Goal: Information Seeking & Learning: Learn about a topic

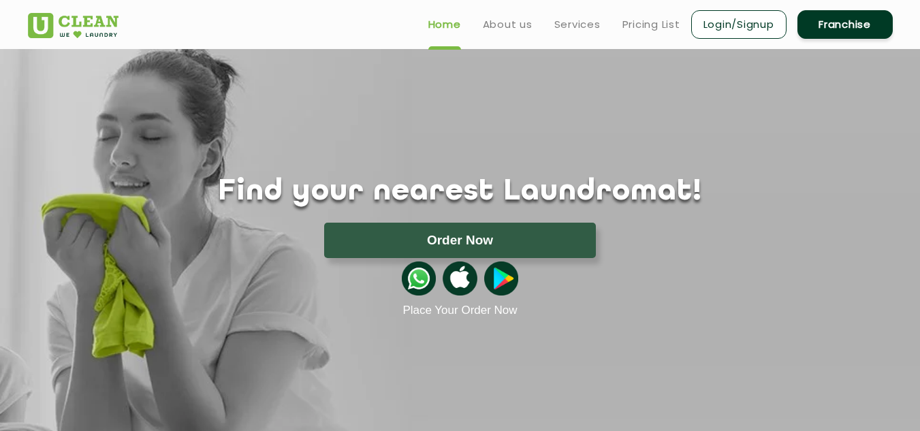
click at [531, 25] on ul "Home About us Services Pricing List Login/Signup Franchise" at bounding box center [655, 24] width 475 height 32
click at [510, 29] on link "About us" at bounding box center [508, 24] width 50 height 16
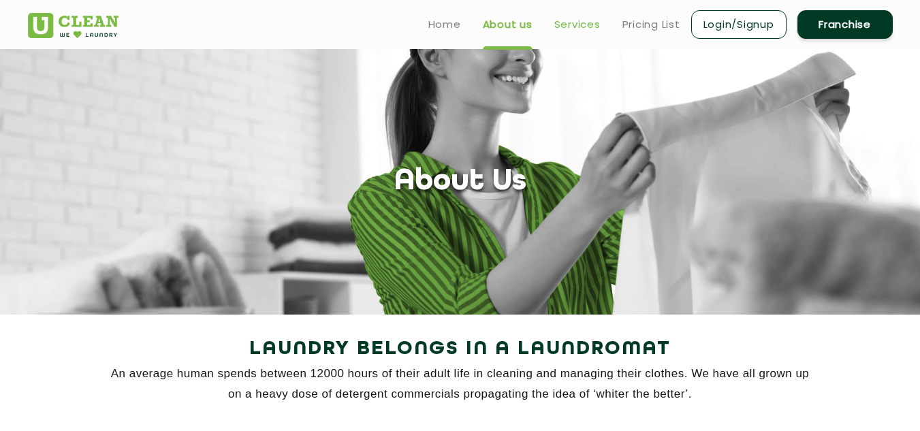
click at [581, 25] on link "Services" at bounding box center [577, 24] width 46 height 16
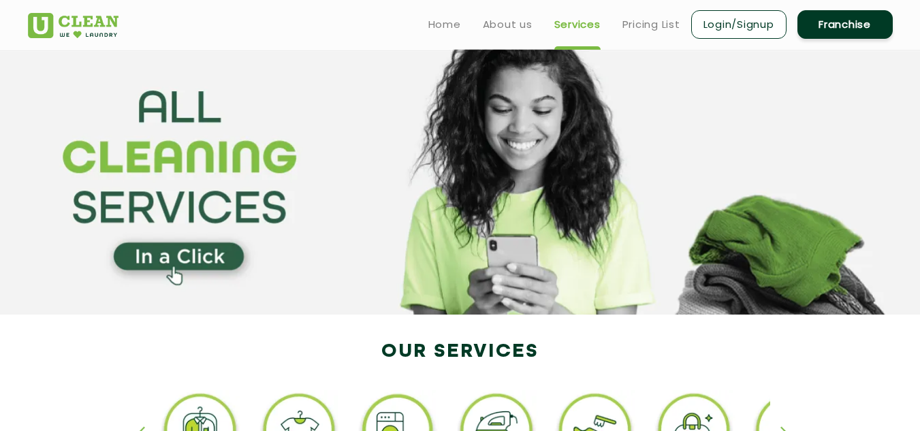
click at [616, 25] on ul "Home About us Services Pricing List Login/Signup Franchise" at bounding box center [655, 24] width 475 height 32
click at [633, 25] on link "Pricing List" at bounding box center [652, 24] width 58 height 16
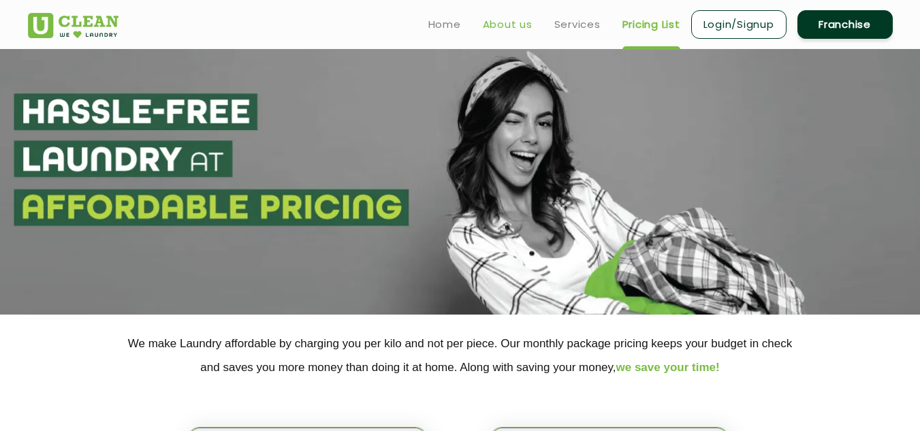
click at [519, 27] on link "About us" at bounding box center [508, 24] width 50 height 16
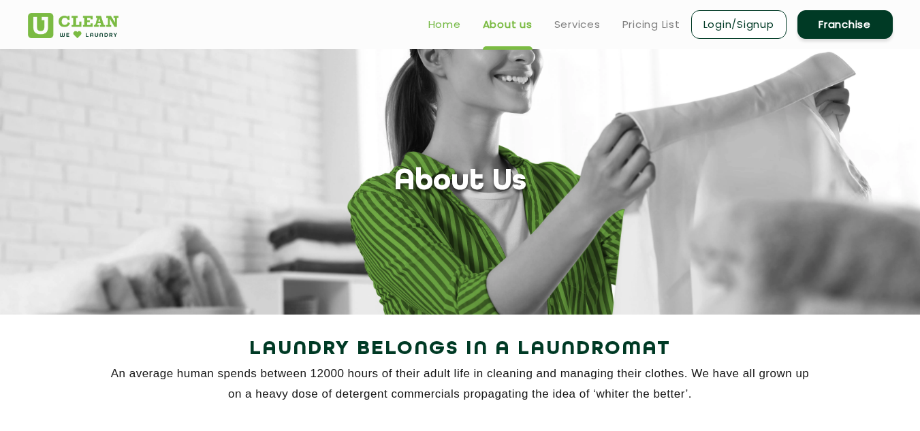
click at [454, 29] on link "Home" at bounding box center [444, 24] width 33 height 16
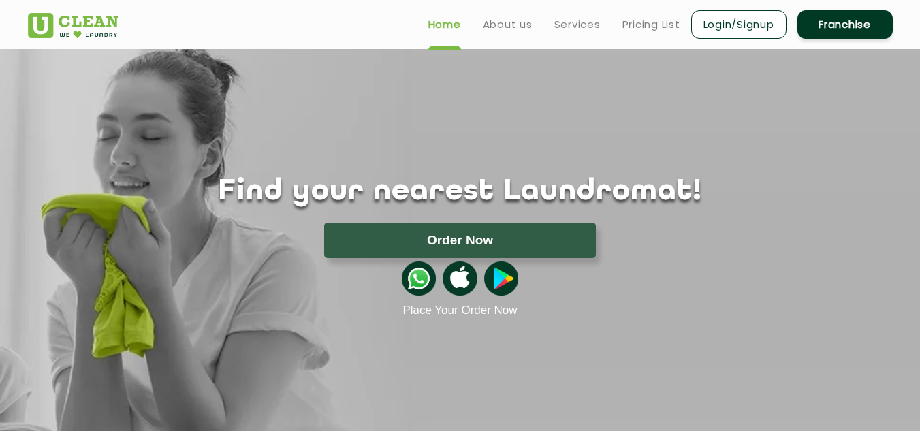
click at [78, 24] on img at bounding box center [73, 25] width 91 height 25
click at [583, 23] on link "Services" at bounding box center [577, 24] width 46 height 16
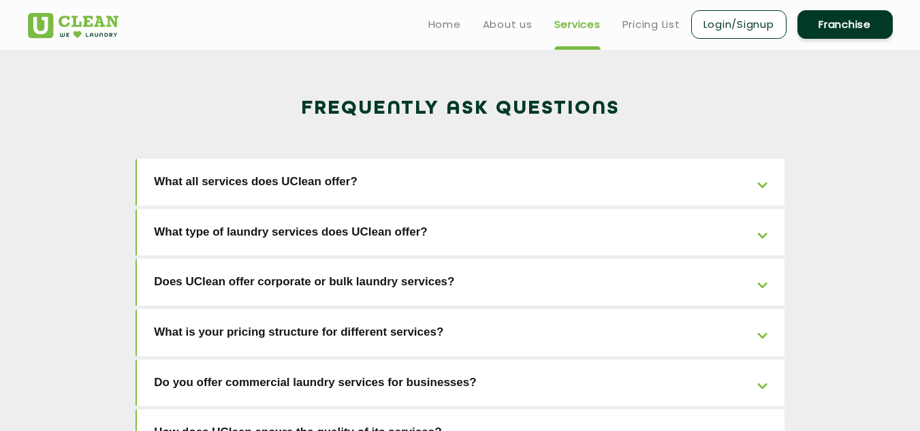
scroll to position [1703, 0]
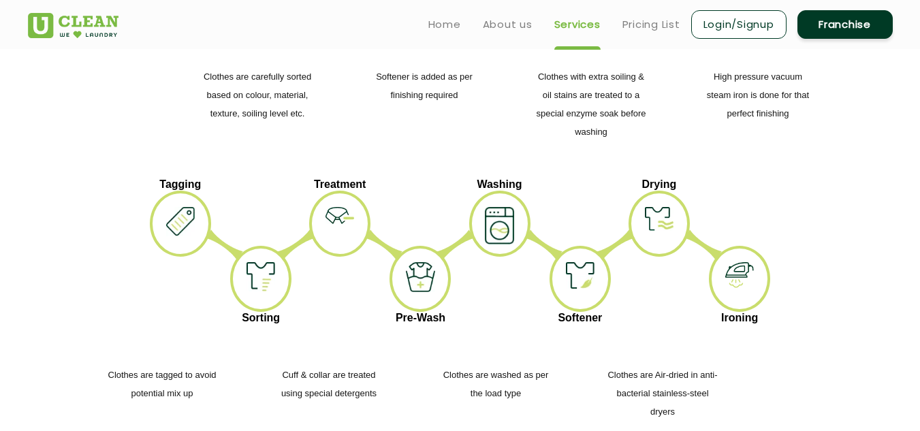
click at [201, 366] on p "Clothes are tagged to avoid potential mix up" at bounding box center [162, 384] width 112 height 37
drag, startPoint x: 605, startPoint y: 16, endPoint x: 586, endPoint y: 26, distance: 21.3
click at [604, 18] on ul "Home About us Services Pricing List Login/Signup Franchise" at bounding box center [655, 24] width 475 height 32
click at [586, 26] on link "Services" at bounding box center [577, 24] width 46 height 16
click at [398, 246] on div at bounding box center [420, 278] width 61 height 65
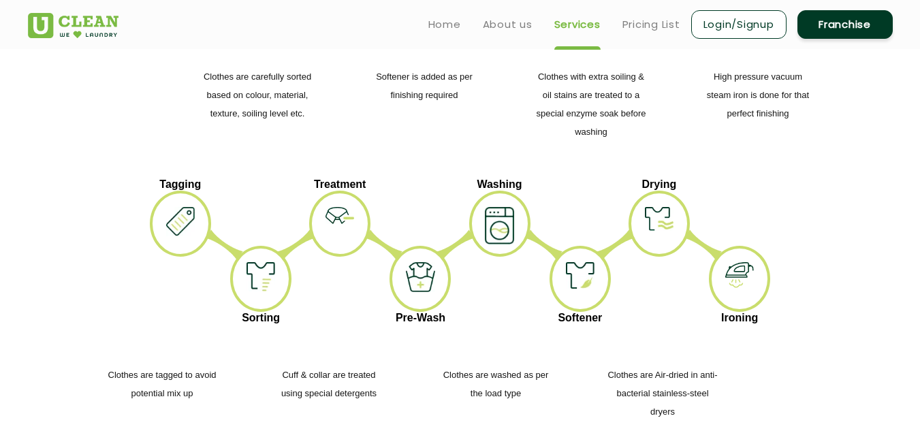
click at [273, 246] on div at bounding box center [260, 278] width 61 height 65
click at [506, 207] on img at bounding box center [499, 225] width 29 height 37
click at [459, 230] on img at bounding box center [455, 245] width 39 height 31
drag, startPoint x: 513, startPoint y: 166, endPoint x: 785, endPoint y: 186, distance: 273.2
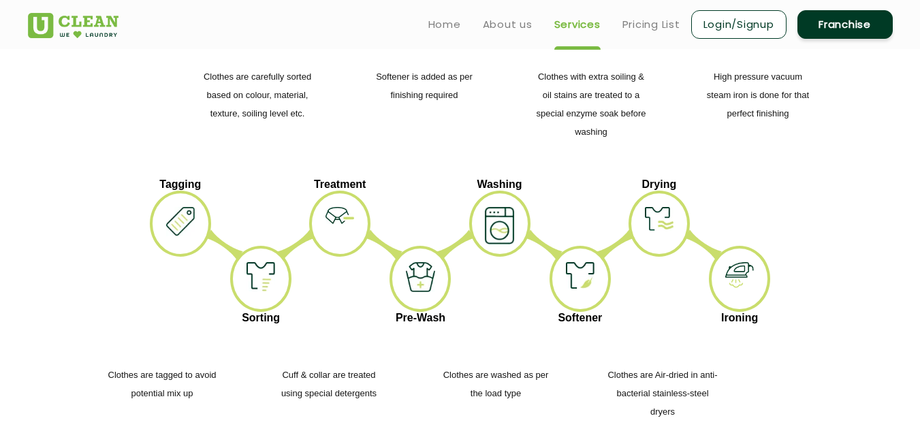
click at [529, 178] on ul "Tagging Sorting Treatment Pre-Wash Washing Softener Drying Ironing" at bounding box center [460, 253] width 845 height 150
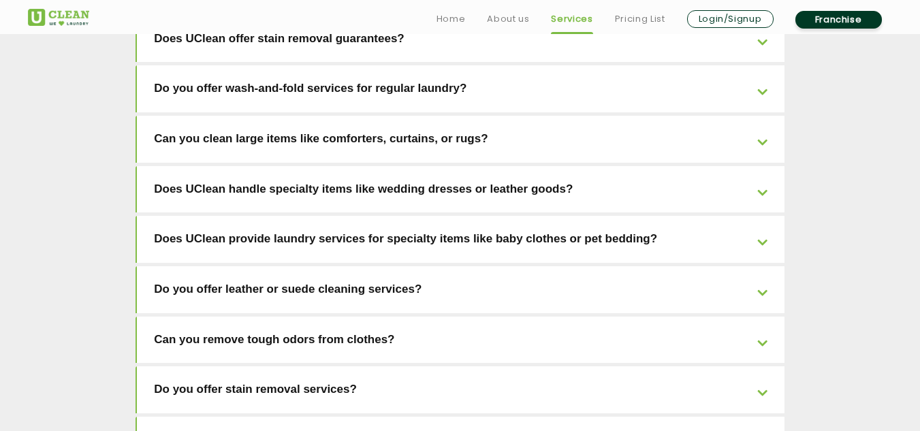
scroll to position [3161, 0]
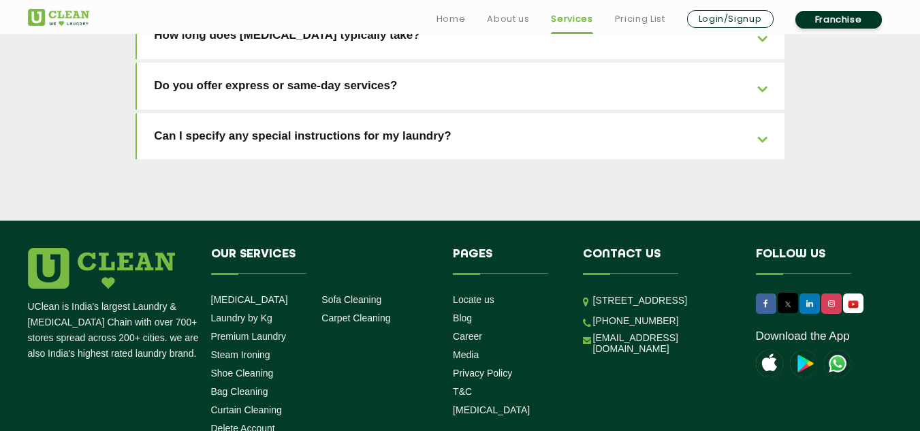
click at [557, 336] on div "UClean is India's largest Laundry & Dry Cleaning Chain with over 700+ stores sp…" at bounding box center [460, 390] width 885 height 285
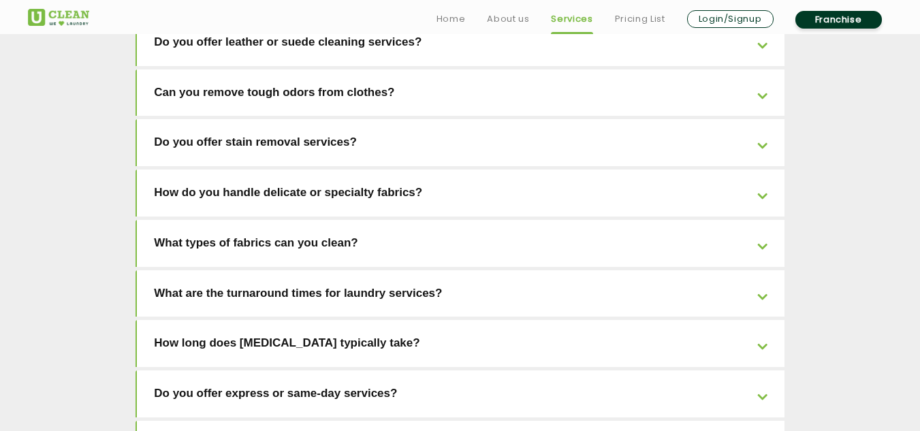
scroll to position [2889, 0]
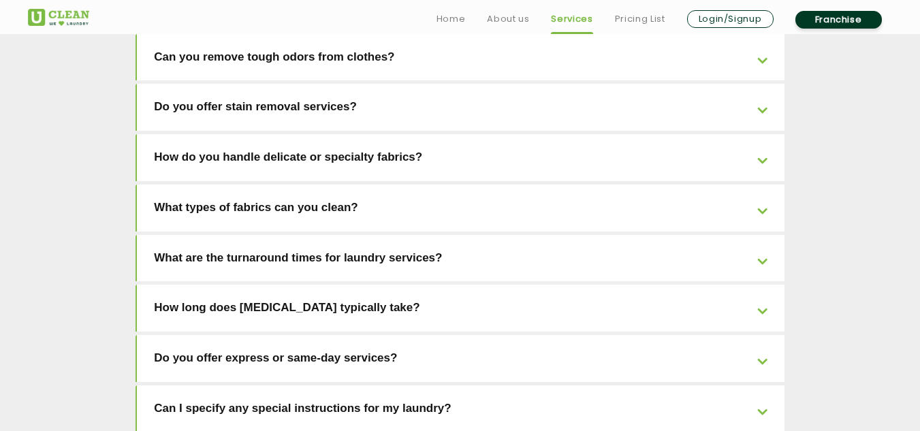
click at [332, 235] on link "What are the turnaround times for laundry services?" at bounding box center [461, 258] width 648 height 47
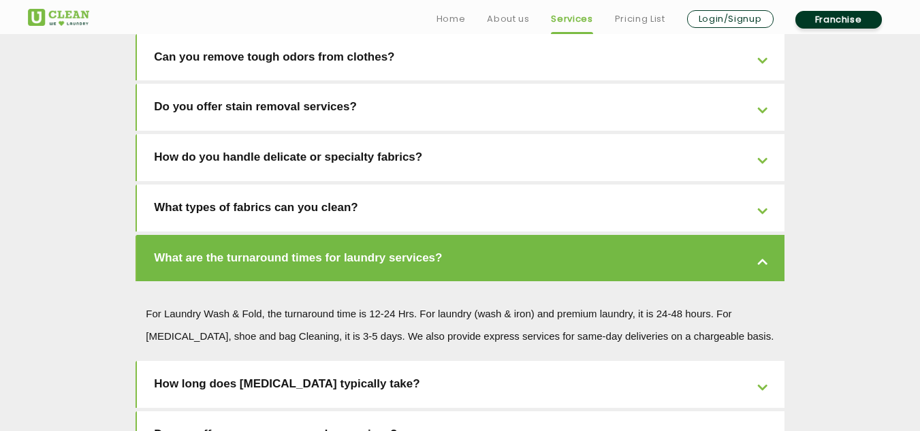
click at [331, 235] on link "What are the turnaround times for laundry services?" at bounding box center [461, 258] width 648 height 47
click at [335, 185] on link "What types of fabrics can you clean?" at bounding box center [461, 208] width 648 height 47
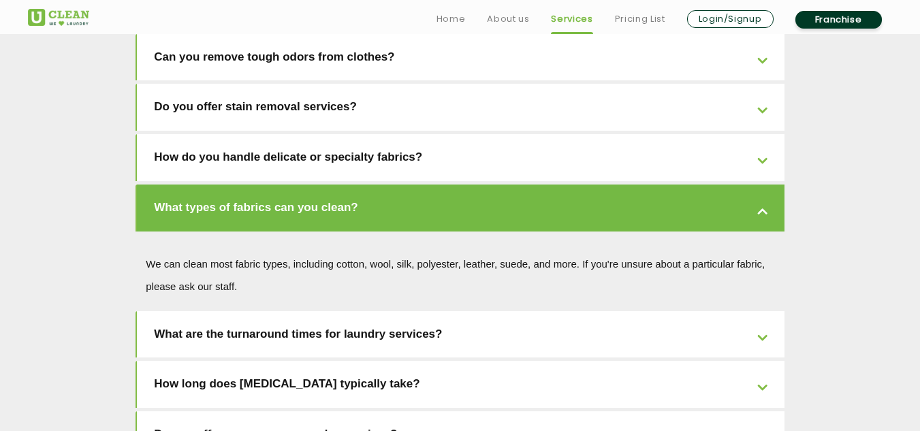
click at [335, 185] on link "What types of fabrics can you clean?" at bounding box center [461, 208] width 648 height 47
click at [360, 134] on link "How do you handle delicate or specialty fabrics?" at bounding box center [461, 157] width 648 height 47
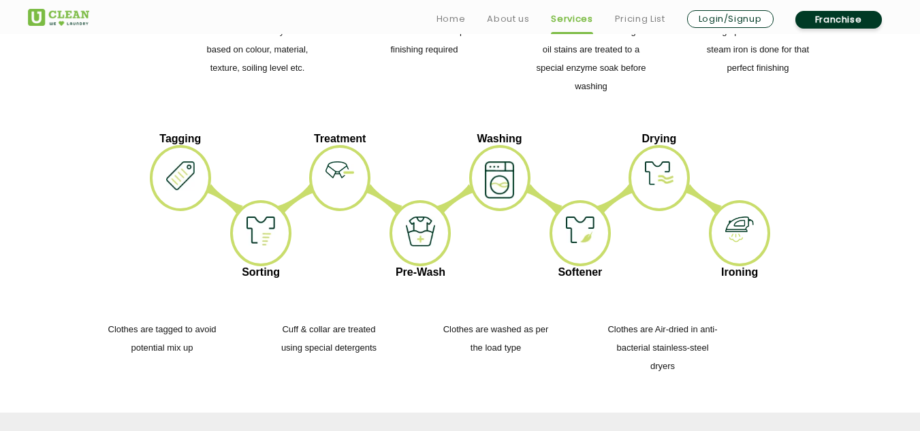
scroll to position [1867, 0]
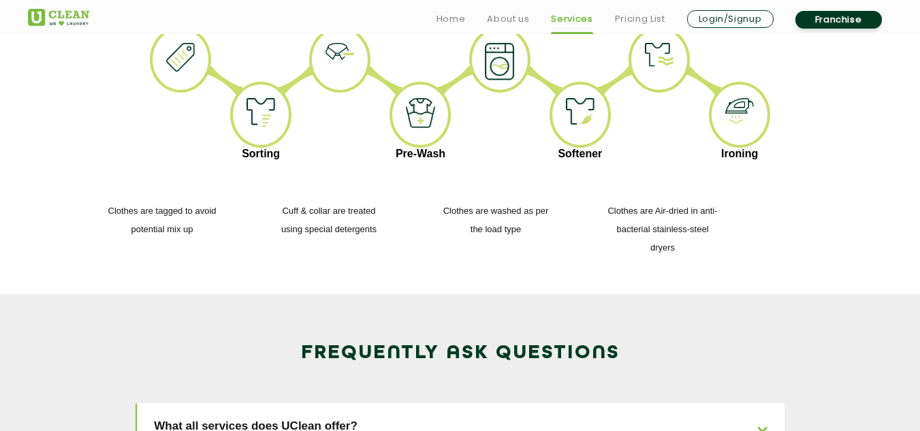
click at [370, 403] on link "What all services does UClean offer?" at bounding box center [461, 426] width 648 height 47
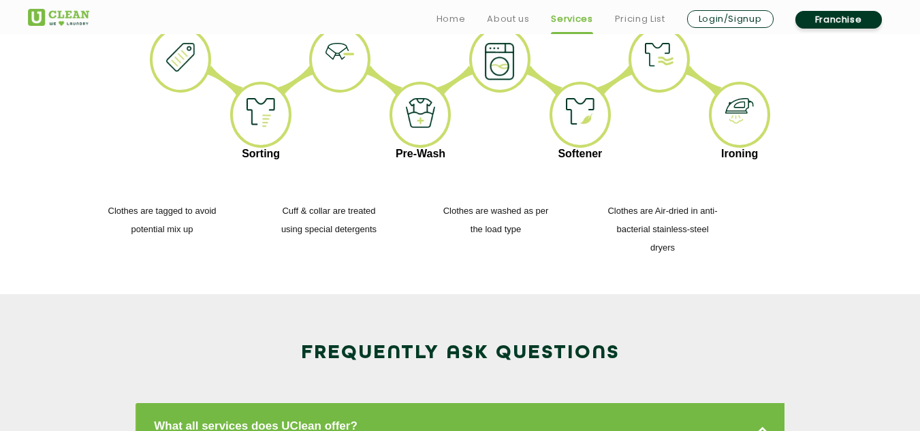
click at [408, 403] on link "What all services does UClean offer?" at bounding box center [461, 426] width 648 height 47
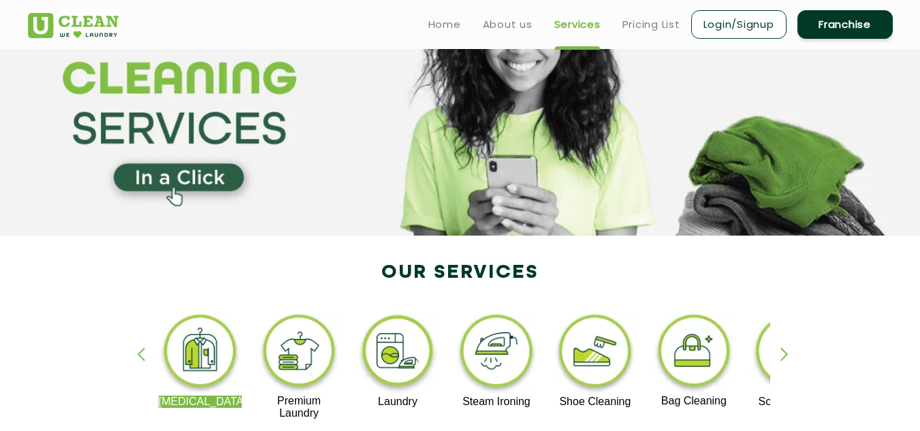
scroll to position [0, 0]
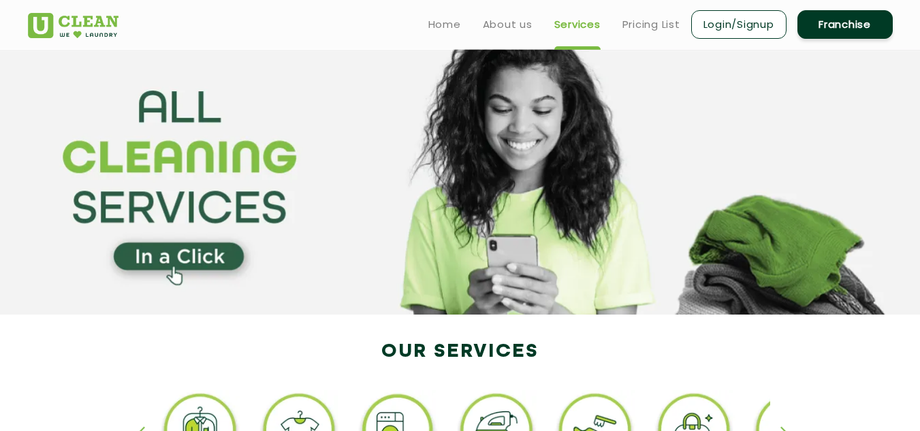
click at [618, 31] on ul "Home About us Services Pricing List Login/Signup Franchise" at bounding box center [655, 24] width 475 height 32
click at [640, 29] on link "Pricing List" at bounding box center [652, 24] width 58 height 16
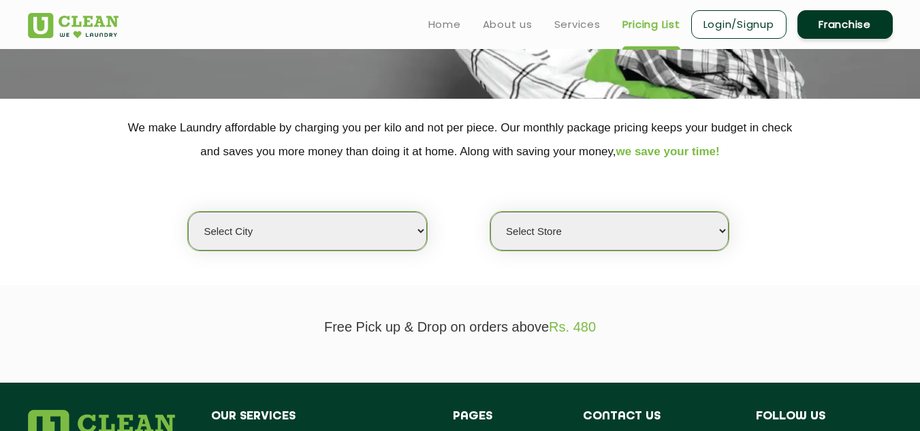
scroll to position [204, 0]
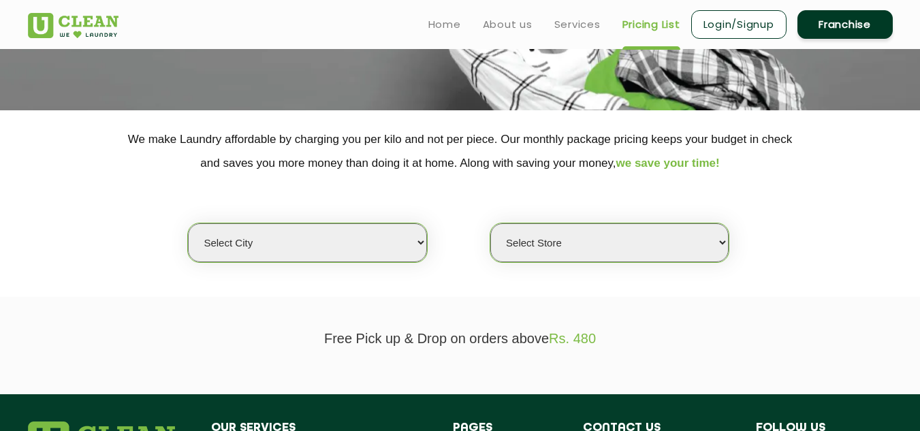
click at [581, 33] on ul "Home About us Services Pricing List Login/Signup Franchise" at bounding box center [655, 24] width 475 height 32
click at [576, 28] on link "Services" at bounding box center [577, 24] width 46 height 16
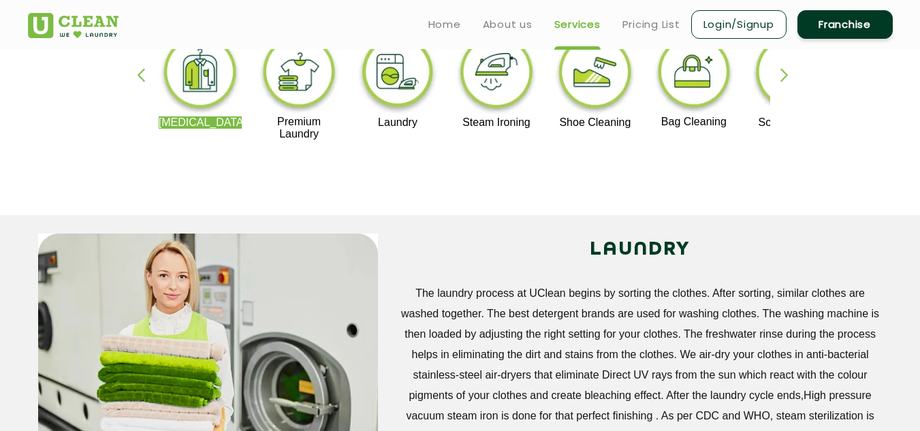
scroll to position [341, 0]
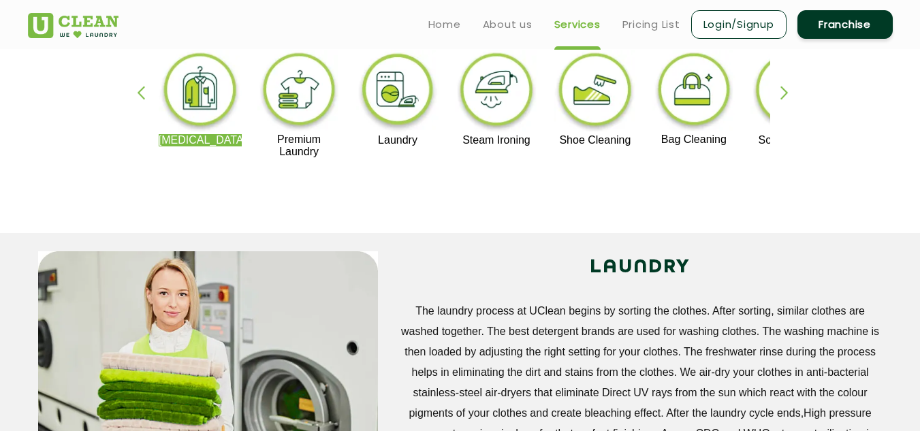
click at [227, 141] on p "[MEDICAL_DATA]" at bounding box center [201, 140] width 84 height 12
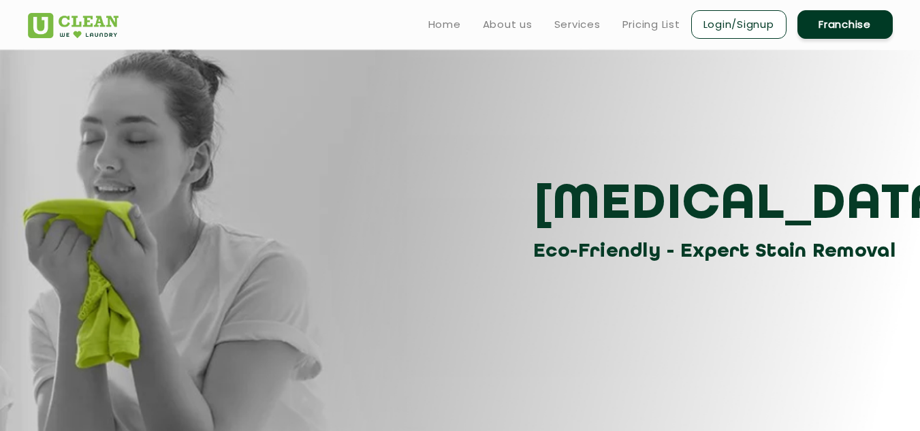
click at [311, 104] on div "Dry Cleaning Eco-Friendly - Expert Stain Removal" at bounding box center [460, 158] width 885 height 218
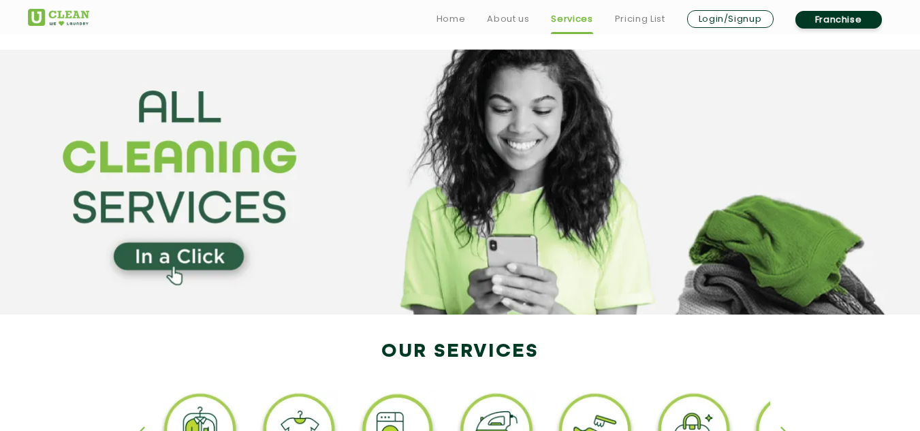
scroll to position [341, 0]
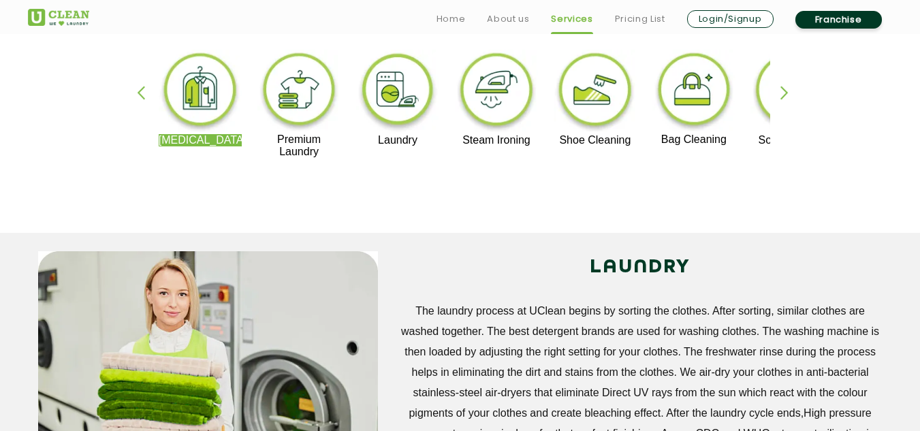
click at [295, 99] on img at bounding box center [299, 92] width 84 height 84
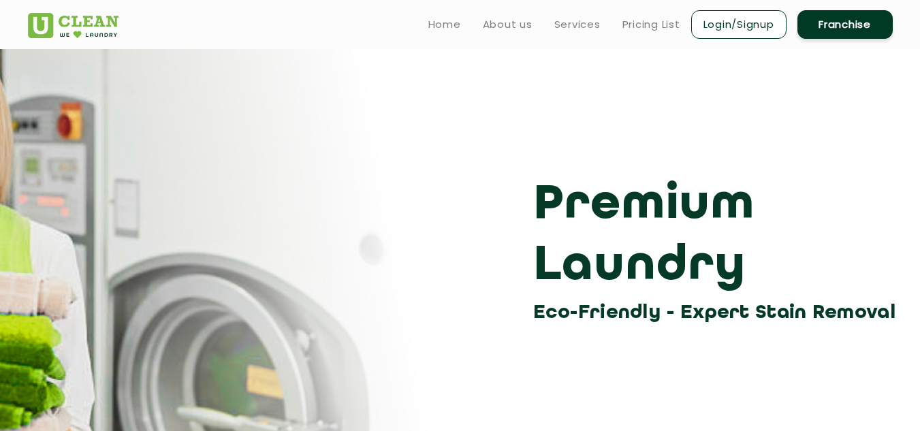
click at [489, 163] on div "Premium Laundry Eco-Friendly - Expert Stain Removal" at bounding box center [460, 188] width 885 height 279
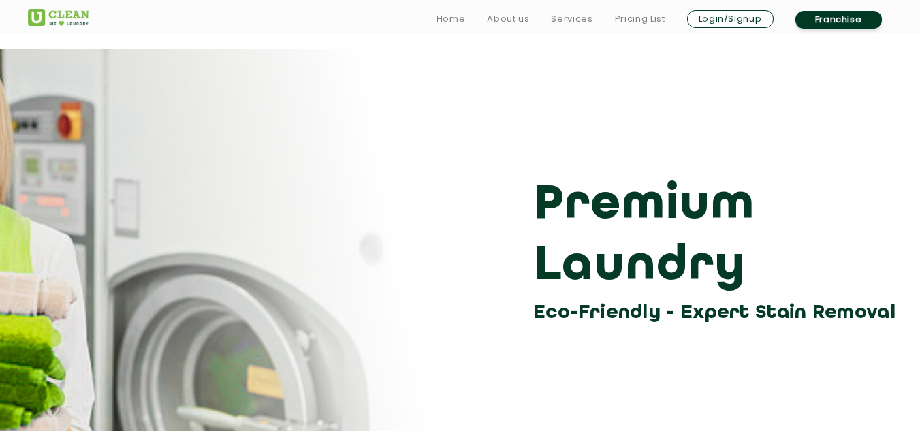
scroll to position [204, 0]
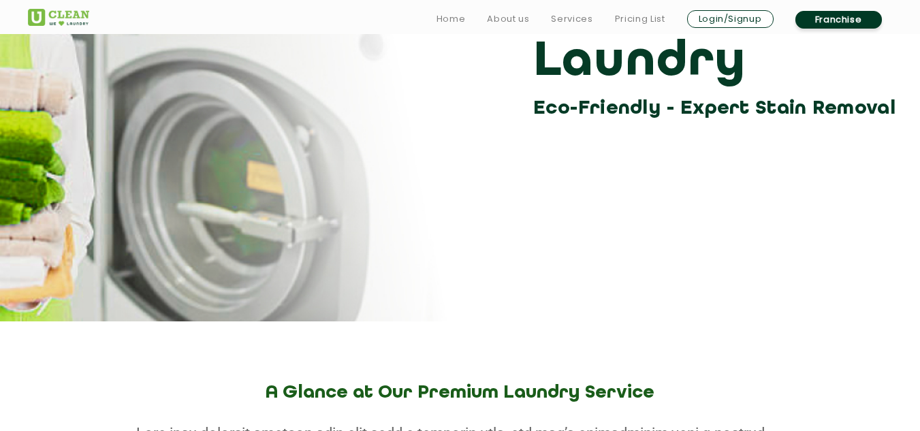
scroll to position [341, 0]
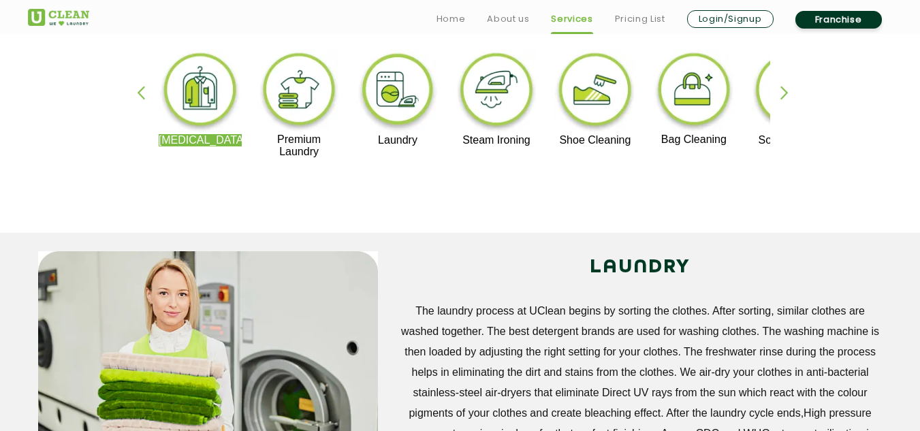
click at [582, 17] on link "Services" at bounding box center [572, 19] width 42 height 16
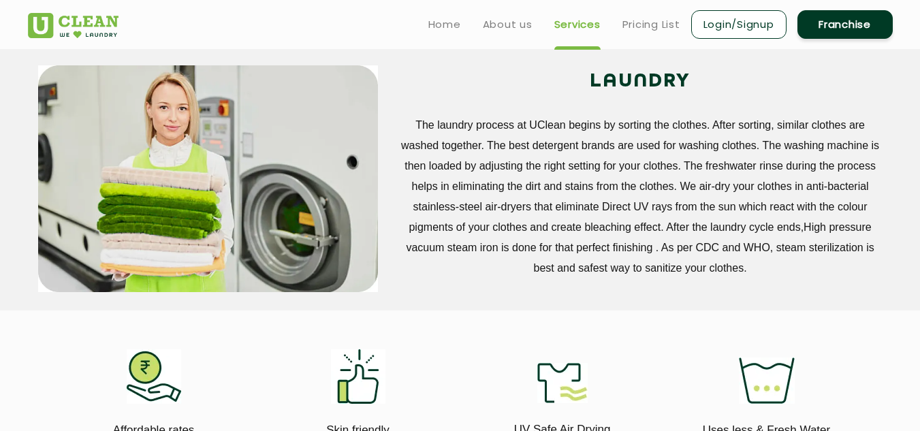
scroll to position [204, 0]
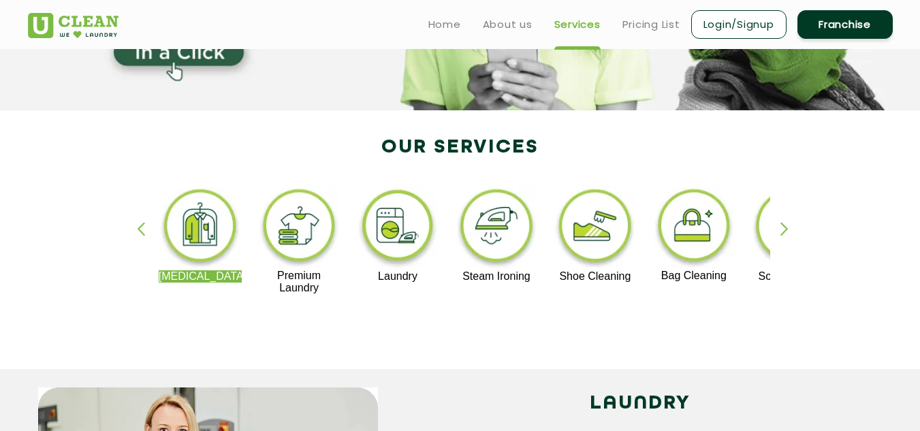
click at [314, 245] on img at bounding box center [299, 228] width 84 height 84
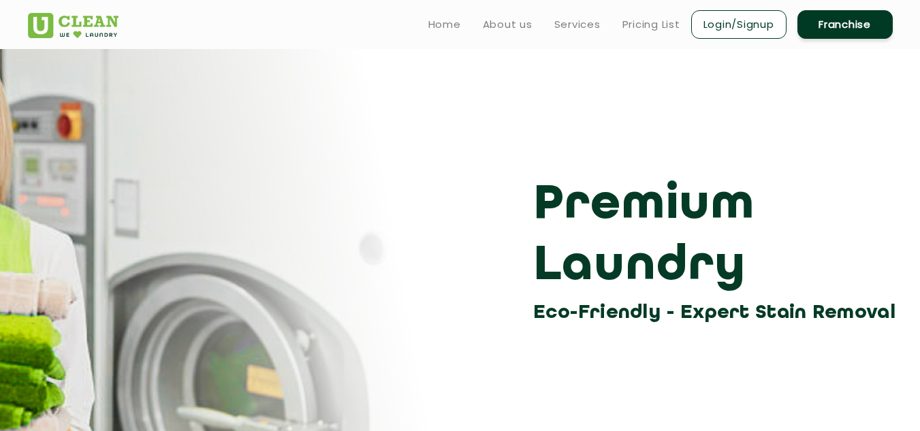
click at [502, 227] on div "Premium Laundry Eco-Friendly - Expert Stain Removal" at bounding box center [460, 251] width 885 height 153
click at [568, 26] on link "Services" at bounding box center [577, 24] width 46 height 16
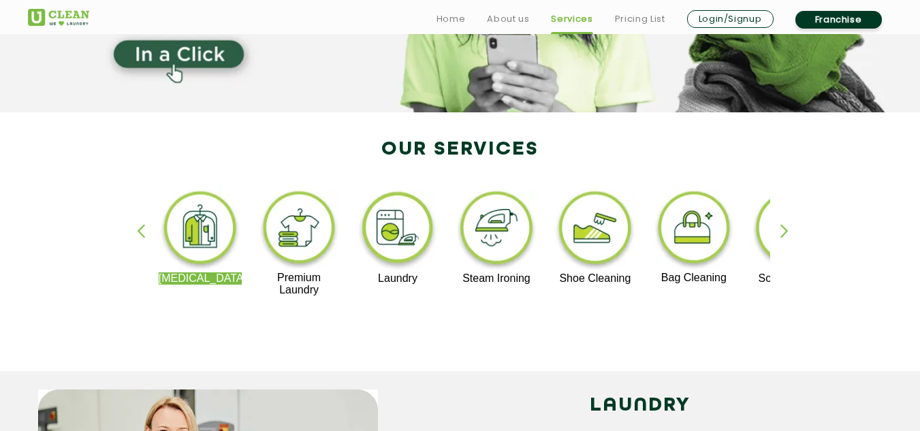
scroll to position [204, 0]
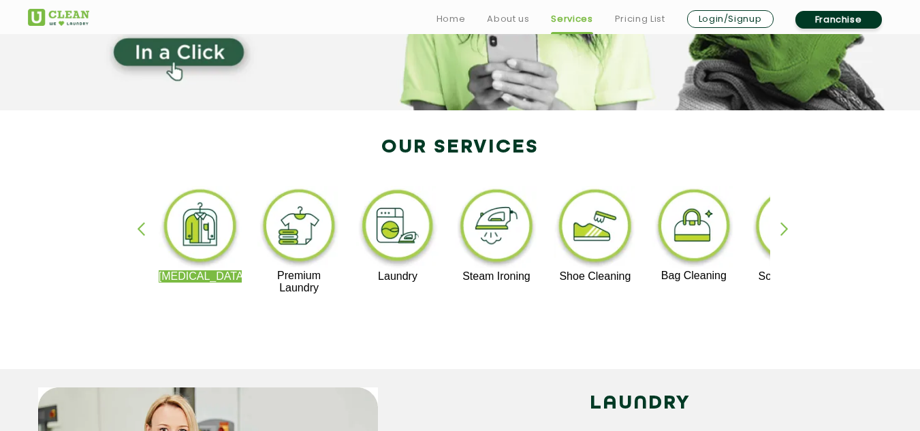
click at [388, 206] on img at bounding box center [398, 228] width 84 height 84
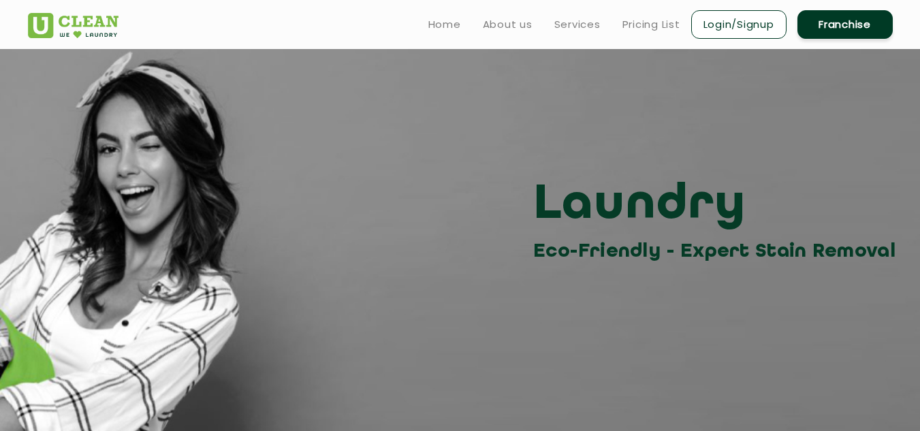
click at [106, 26] on img at bounding box center [73, 25] width 91 height 25
